Goal: Task Accomplishment & Management: Manage account settings

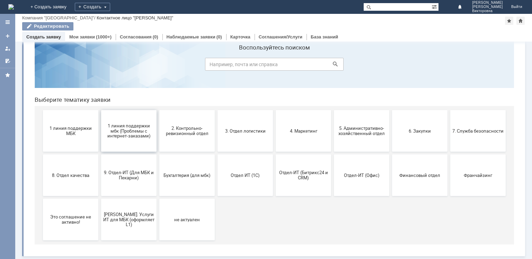
scroll to position [23, 0]
click at [86, 35] on link "Мои заявки" at bounding box center [82, 36] width 26 height 5
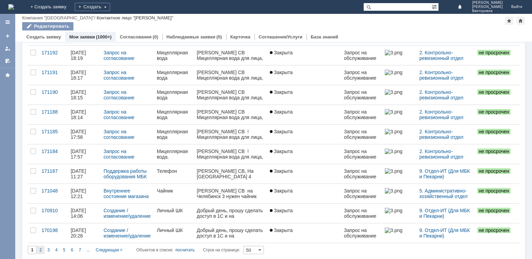
click at [37, 246] on div "2" at bounding box center [41, 250] width 8 height 8
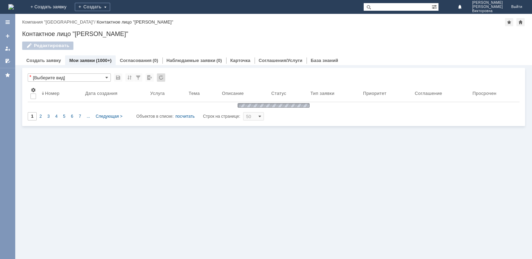
type input "2"
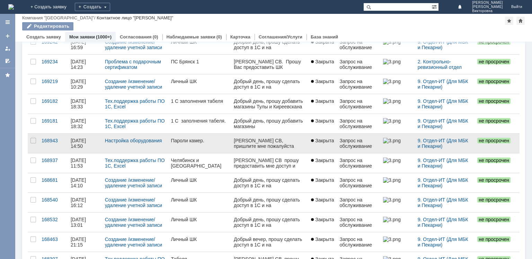
click at [187, 139] on div "Пароли камер." at bounding box center [199, 141] width 57 height 6
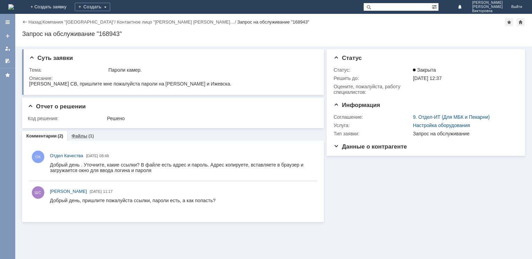
click at [77, 135] on link "Файлы" at bounding box center [79, 135] width 16 height 5
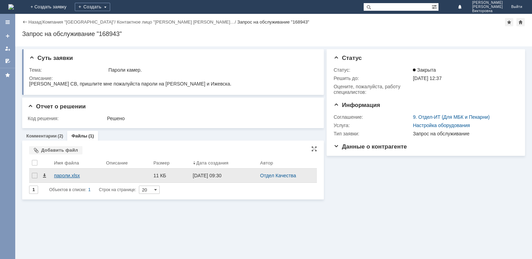
click at [62, 176] on div "пароли.xlsx" at bounding box center [77, 176] width 46 height 6
